Goal: Book appointment/travel/reservation

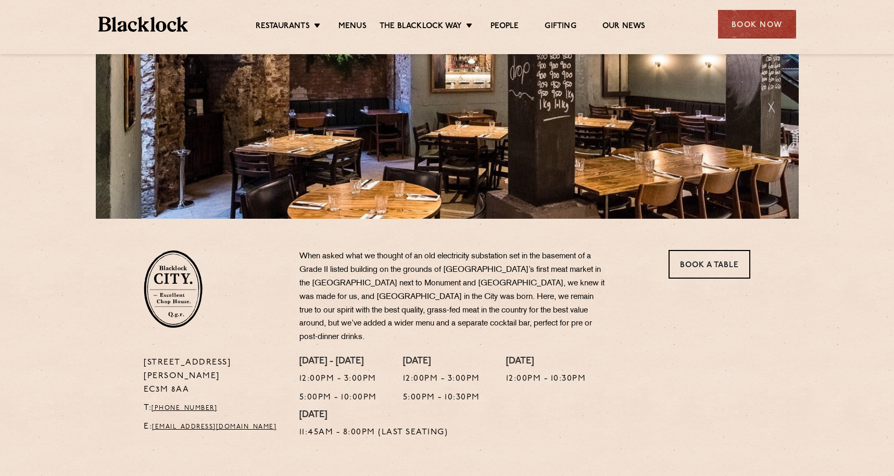
scroll to position [157, 0]
click at [359, 27] on link "Menus" at bounding box center [353, 26] width 28 height 11
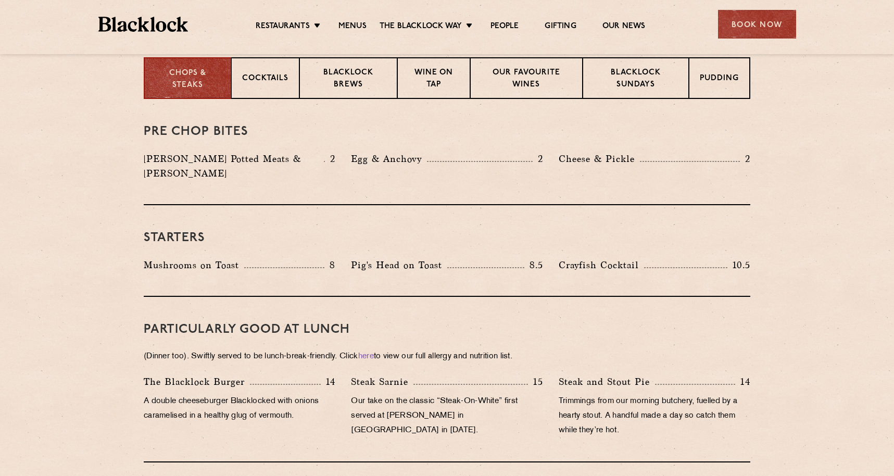
scroll to position [421, 0]
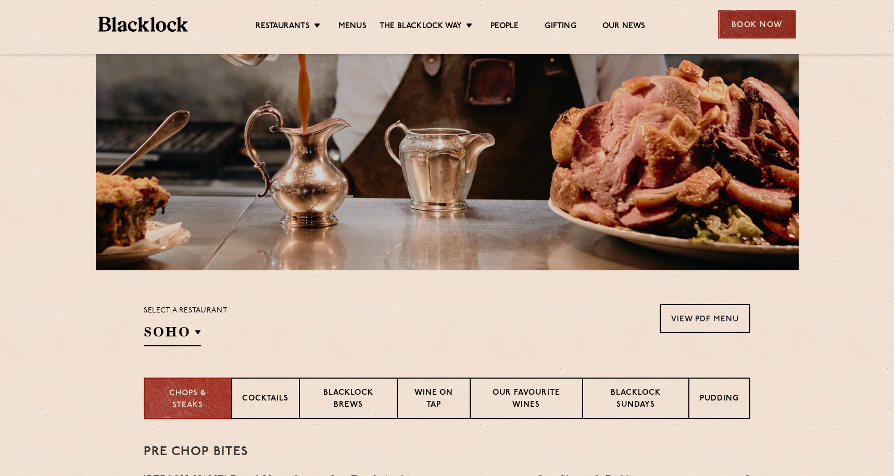
click at [758, 22] on div "Book Now" at bounding box center [757, 24] width 78 height 29
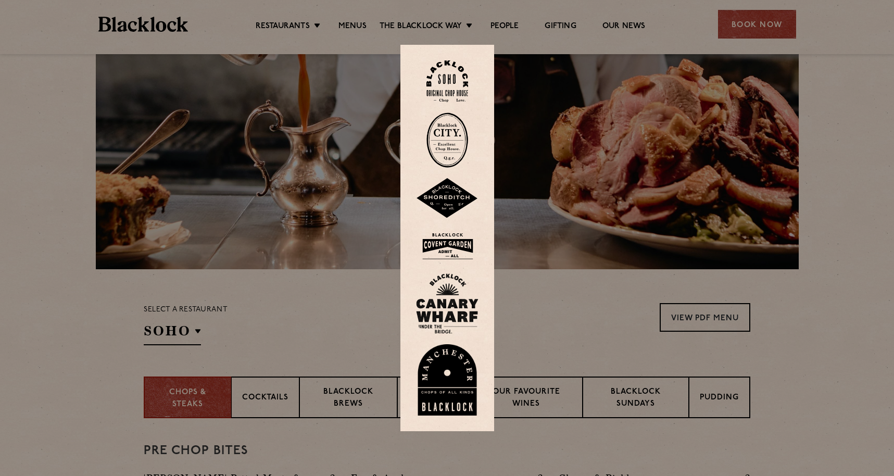
click at [446, 137] on img at bounding box center [448, 139] width 42 height 55
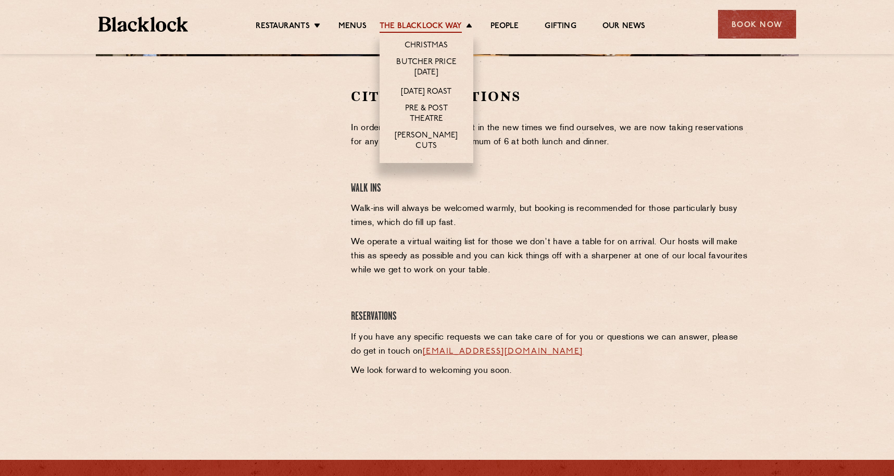
scroll to position [320, 0]
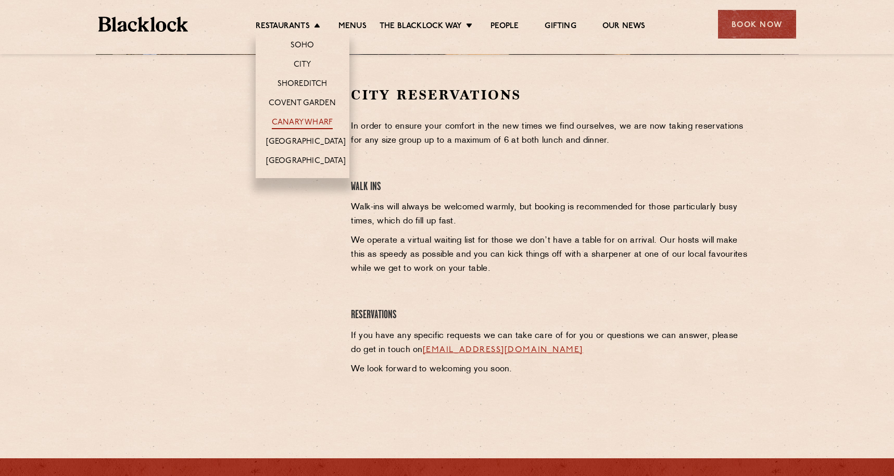
click at [291, 121] on link "Canary Wharf" at bounding box center [302, 123] width 61 height 11
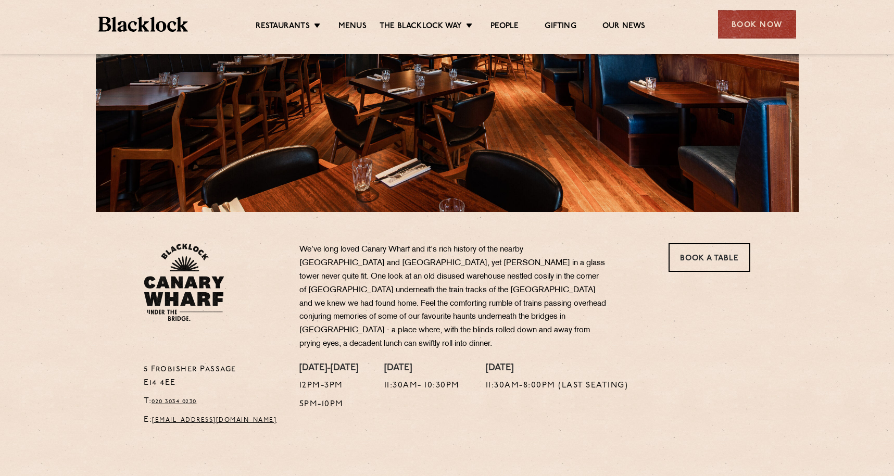
scroll to position [164, 0]
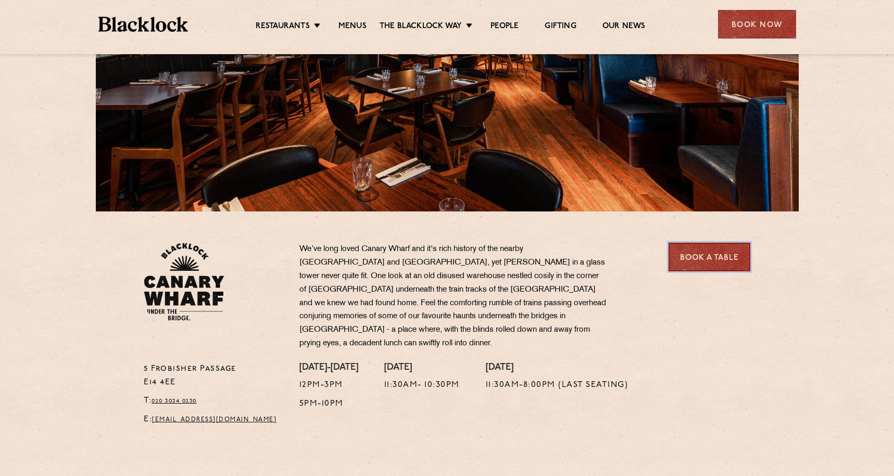
click at [706, 255] on link "Book a Table" at bounding box center [710, 257] width 82 height 29
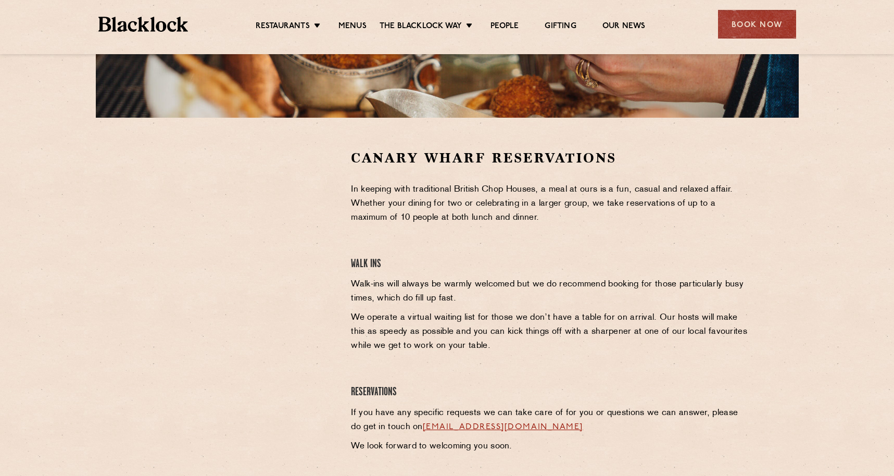
scroll to position [256, 0]
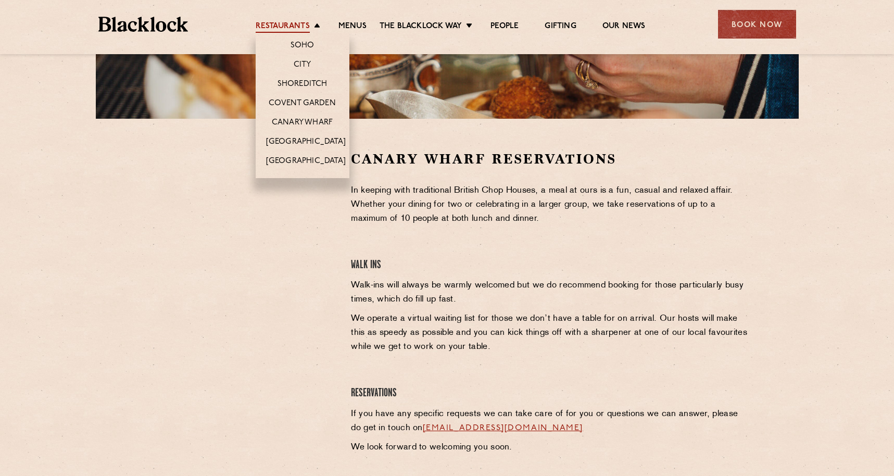
click at [307, 21] on link "Restaurants" at bounding box center [283, 26] width 54 height 11
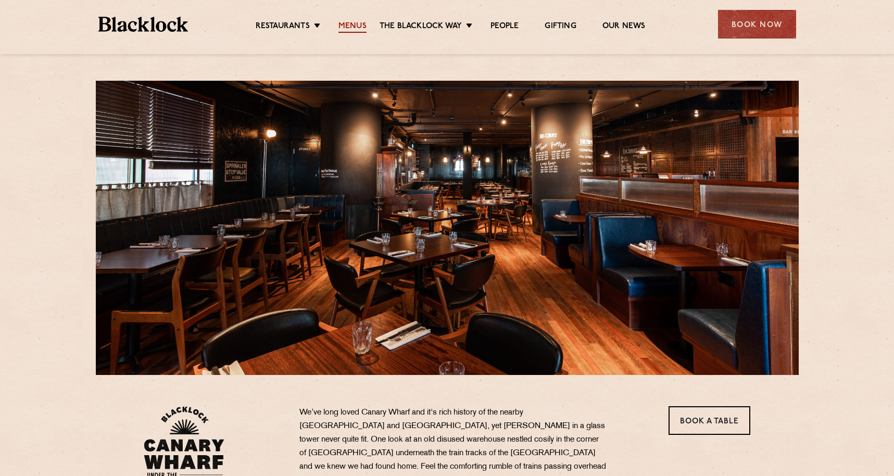
click at [353, 26] on link "Menus" at bounding box center [353, 26] width 28 height 11
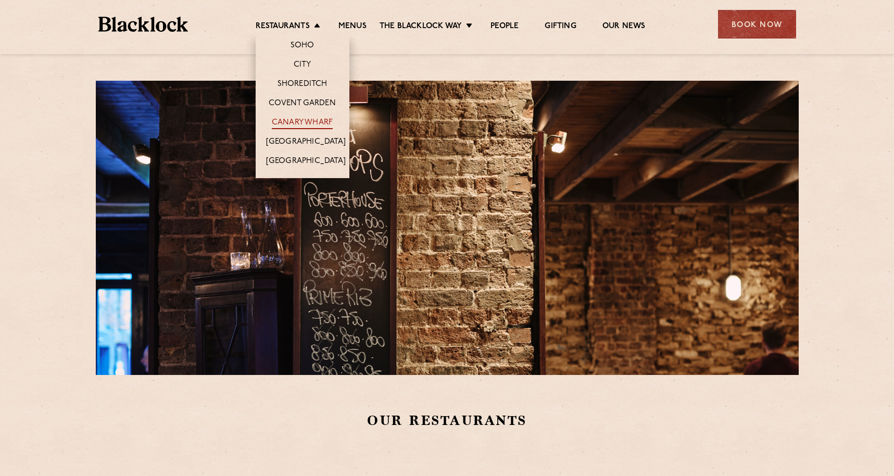
click at [306, 121] on link "Canary Wharf" at bounding box center [302, 123] width 61 height 11
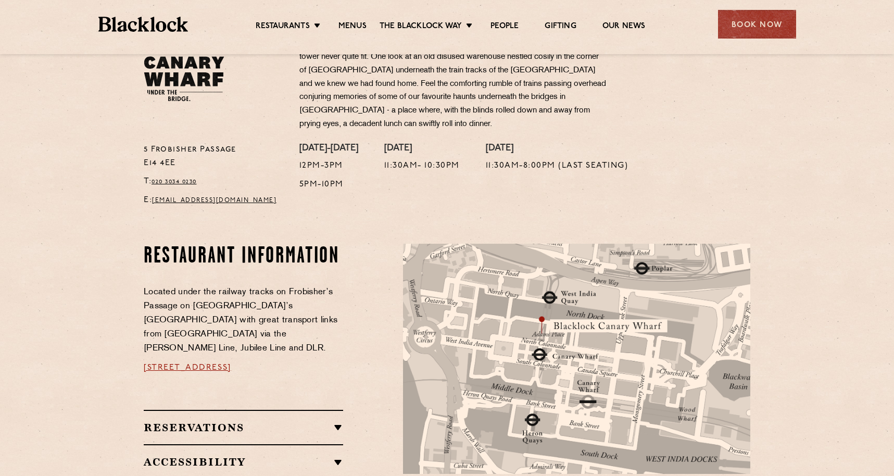
scroll to position [382, 0]
click at [744, 24] on div "Book Now" at bounding box center [757, 24] width 78 height 29
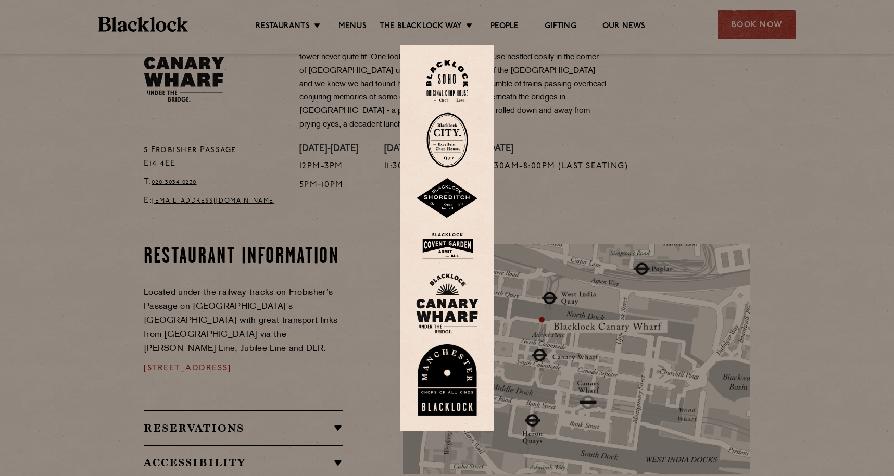
click at [445, 297] on img at bounding box center [447, 303] width 62 height 60
